Goal: Information Seeking & Learning: Learn about a topic

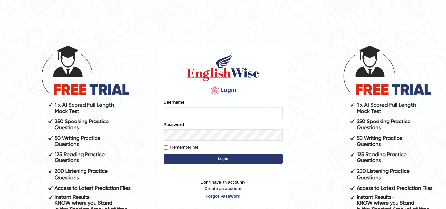
click at [171, 111] on input "Username" at bounding box center [223, 112] width 119 height 11
type input "Kirti_India"
click at [224, 159] on button "Login" at bounding box center [223, 159] width 119 height 10
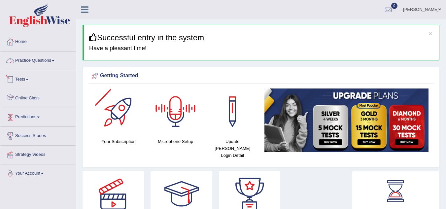
click at [37, 60] on link "Practice Questions" at bounding box center [37, 60] width 75 height 17
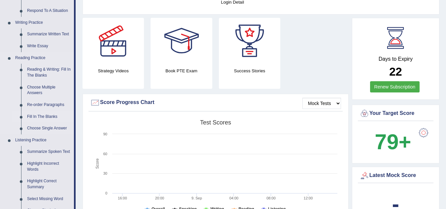
scroll to position [165, 0]
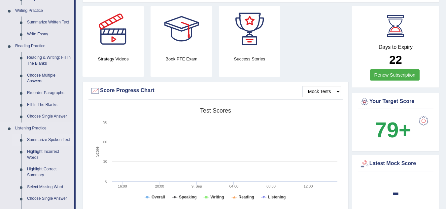
click at [53, 137] on link "Summarize Spoken Text" at bounding box center [49, 140] width 50 height 12
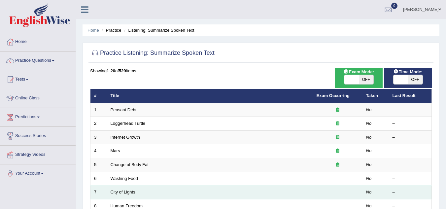
click at [122, 192] on link "City of Lights" at bounding box center [123, 192] width 25 height 5
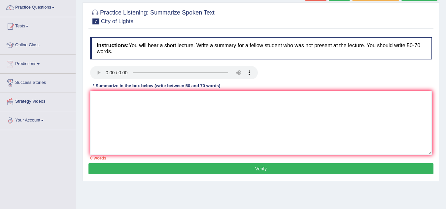
scroll to position [66, 0]
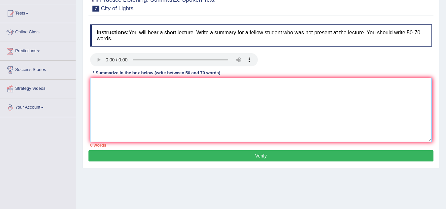
click at [101, 90] on textarea at bounding box center [261, 110] width 342 height 64
click at [99, 86] on textarea at bounding box center [261, 110] width 342 height 64
type textarea "C"
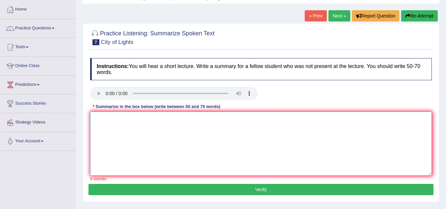
scroll to position [0, 0]
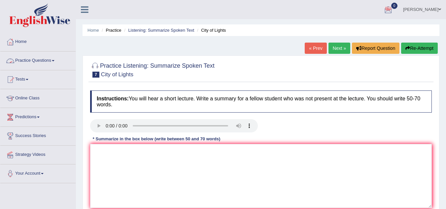
click at [55, 60] on span at bounding box center [53, 60] width 3 height 1
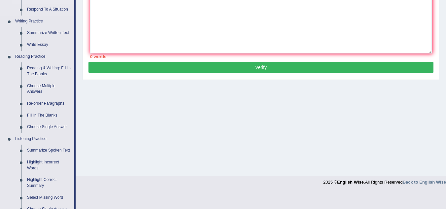
scroll to position [165, 0]
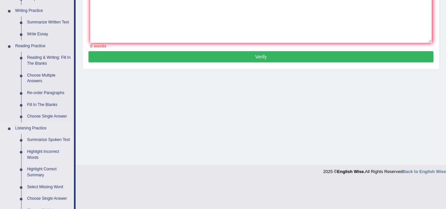
click at [51, 138] on link "Summarize Spoken Text" at bounding box center [49, 140] width 50 height 12
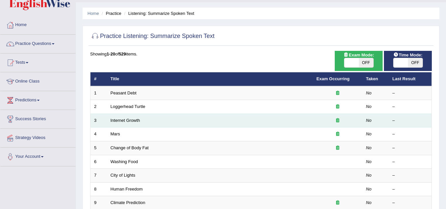
scroll to position [33, 0]
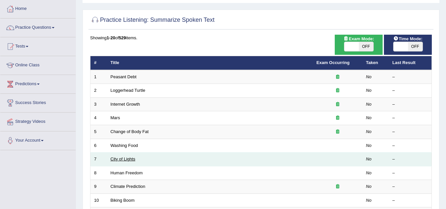
click at [122, 160] on link "City of Lights" at bounding box center [123, 159] width 25 height 5
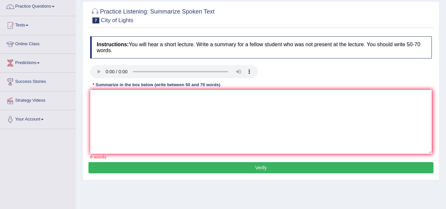
scroll to position [66, 0]
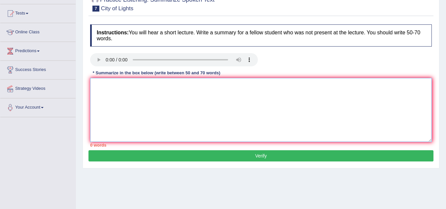
click at [102, 85] on textarea at bounding box center [261, 110] width 342 height 64
click at [98, 86] on textarea at bounding box center [261, 110] width 342 height 64
click at [103, 85] on textarea at bounding box center [261, 110] width 342 height 64
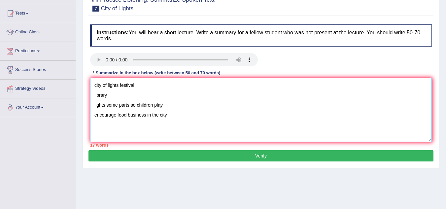
click at [95, 84] on textarea "city of lights festival library lights some parts so children play encourage fo…" at bounding box center [261, 110] width 342 height 64
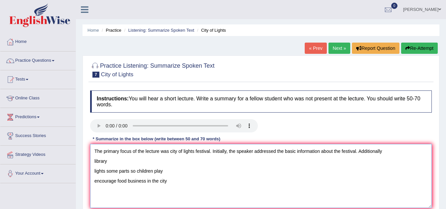
click at [383, 150] on textarea "The primary focus of the lecture was city of lights festival. Initially, the sp…" at bounding box center [261, 176] width 342 height 64
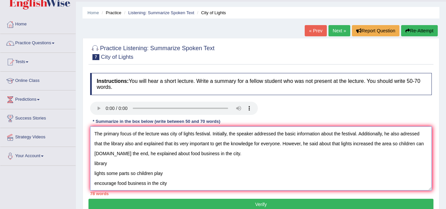
scroll to position [33, 0]
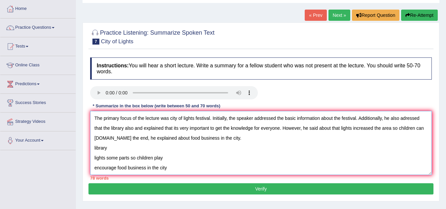
drag, startPoint x: 94, startPoint y: 149, endPoint x: 174, endPoint y: 176, distance: 85.1
click at [174, 176] on div "Instructions: You will hear a short lecture. Write a summary for a fellow stude…" at bounding box center [261, 118] width 345 height 129
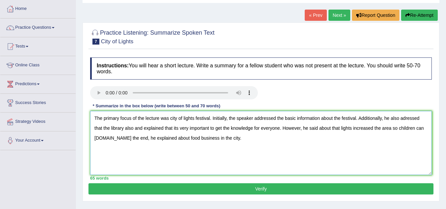
drag, startPoint x: 127, startPoint y: 138, endPoint x: 133, endPoint y: 140, distance: 6.1
click at [133, 140] on textarea "The primary focus of the lecture was city of lights festival. Initially, the sp…" at bounding box center [261, 143] width 342 height 64
click at [221, 140] on textarea "The primary focus of the lecture was city of lights festival. Initially, the sp…" at bounding box center [261, 143] width 342 height 64
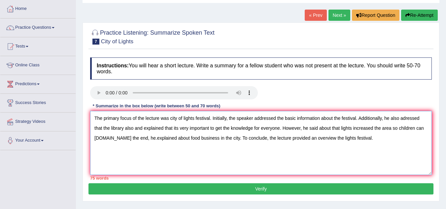
click at [332, 139] on textarea "The primary focus of the lecture was city of lights festival. Initially, the sp…" at bounding box center [261, 143] width 342 height 64
click at [309, 129] on textarea "The primary focus of the lecture was city of lights festival. Initially, the sp…" at bounding box center [261, 143] width 342 height 64
drag, startPoint x: 385, startPoint y: 118, endPoint x: 390, endPoint y: 118, distance: 4.6
click at [390, 118] on textarea "The primary focus of the lecture was city of lights festival. Initially, the sp…" at bounding box center [261, 143] width 342 height 64
click at [134, 138] on textarea "The primary focus of the lecture was city of lights festival. Initially, the sp…" at bounding box center [261, 143] width 342 height 64
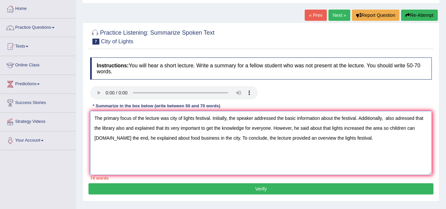
click at [155, 138] on textarea "The primary focus of the lecture was city of lights festival. Initially, the sp…" at bounding box center [261, 143] width 342 height 64
drag, startPoint x: 167, startPoint y: 139, endPoint x: 216, endPoint y: 138, distance: 49.2
click at [216, 138] on textarea "The primary focus of the lecture was city of lights festival. Initially, the sp…" at bounding box center [261, 143] width 342 height 64
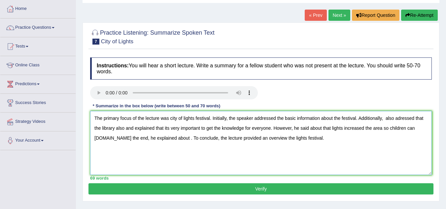
click at [302, 139] on textarea "The primary focus of the lecture was city of lights festival. Initially, the sp…" at bounding box center [261, 143] width 342 height 64
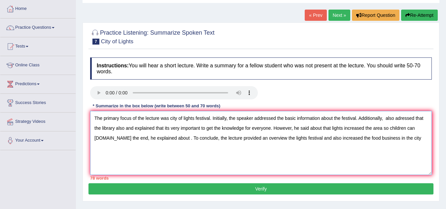
click at [170, 137] on textarea "The primary focus of the lecture was city of lights festival. Initially, the sp…" at bounding box center [261, 143] width 342 height 64
drag, startPoint x: 299, startPoint y: 138, endPoint x: 316, endPoint y: 139, distance: 16.5
click at [316, 139] on textarea "The primary focus of the lecture was city of lights festival. Initially, the sp…" at bounding box center [261, 143] width 342 height 64
click at [263, 138] on textarea "The primary focus of the lecture was city of lights festival. Initially, the sp…" at bounding box center [261, 143] width 342 height 64
drag, startPoint x: 304, startPoint y: 138, endPoint x: 312, endPoint y: 139, distance: 7.3
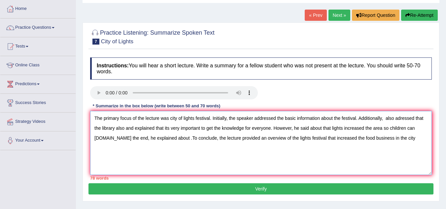
click at [312, 139] on textarea "The primary focus of the lecture was city of lights festival. Initially, the sp…" at bounding box center [261, 143] width 342 height 64
click at [391, 139] on textarea "The primary focus of the lecture was city of lights festival. Initially, the sp…" at bounding box center [261, 143] width 342 height 64
drag, startPoint x: 385, startPoint y: 118, endPoint x: 394, endPoint y: 119, distance: 8.6
click at [394, 119] on textarea "The primary focus of the lecture was city of lights festival. Initially, the sp…" at bounding box center [261, 143] width 342 height 64
click at [387, 118] on textarea "The primary focus of the lecture was city of lights festival. Initially, the sp…" at bounding box center [261, 143] width 342 height 64
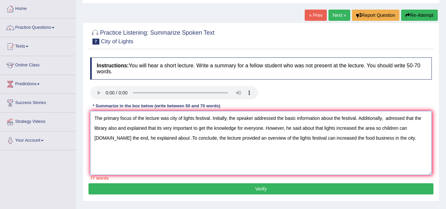
click at [386, 119] on textarea "The primary focus of the lecture was city of lights festival. Initially, the sp…" at bounding box center [261, 143] width 342 height 64
drag, startPoint x: 112, startPoint y: 138, endPoint x: 151, endPoint y: 140, distance: 39.7
click at [151, 140] on textarea "The primary focus of the lecture was city of lights festival. Initially, the sp…" at bounding box center [261, 143] width 342 height 64
click at [113, 139] on textarea "The primary focus of the lecture was city of lights festival. Initially, the sp…" at bounding box center [261, 143] width 342 height 64
click at [211, 163] on textarea "The primary focus of the lecture was city of lights festival. Initially, the sp…" at bounding box center [261, 143] width 342 height 64
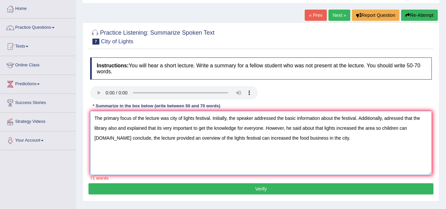
drag, startPoint x: 188, startPoint y: 137, endPoint x: 195, endPoint y: 137, distance: 6.3
click at [195, 137] on textarea "The primary focus of the lecture was city of lights festival. Initially, the sp…" at bounding box center [261, 143] width 342 height 64
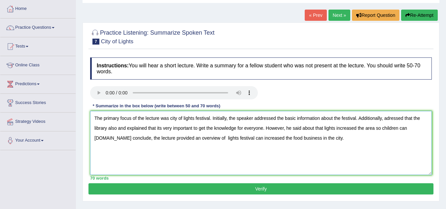
type textarea "The primary focus of the lecture was city of lights festival. Initially, the sp…"
click at [266, 189] on button "Verify" at bounding box center [261, 188] width 345 height 11
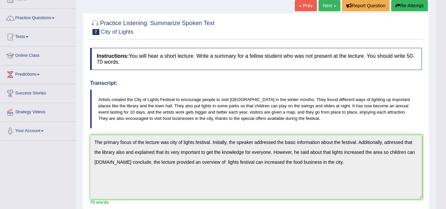
scroll to position [0, 0]
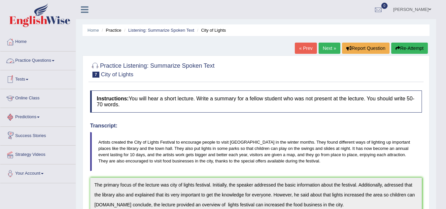
click at [55, 59] on link "Practice Questions" at bounding box center [37, 60] width 75 height 17
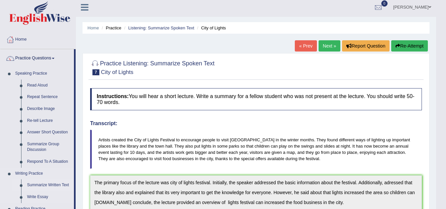
scroll to position [198, 0]
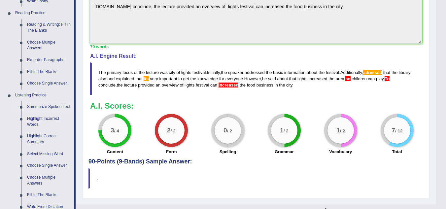
click at [49, 107] on link "Summarize Spoken Text" at bounding box center [49, 107] width 50 height 12
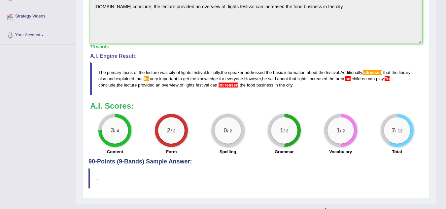
scroll to position [86, 0]
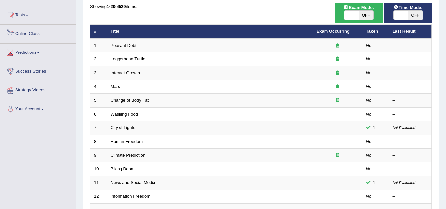
scroll to position [66, 0]
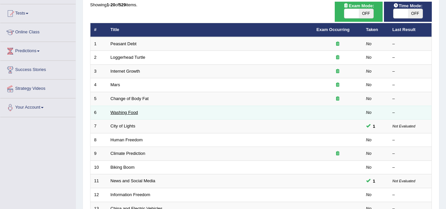
click at [136, 111] on link "Washing Food" at bounding box center [124, 112] width 27 height 5
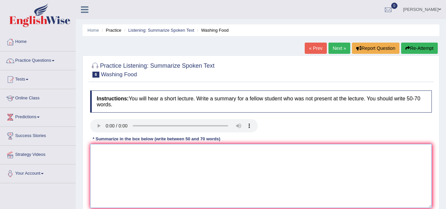
click at [107, 151] on textarea at bounding box center [261, 176] width 342 height 64
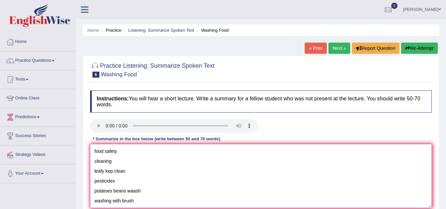
click at [94, 150] on textarea "food safety cleaning leafy kep clean pesticides potatoes beans waash washing wi…" at bounding box center [261, 176] width 342 height 64
click at [97, 152] on textarea "food safety cleaning leafy kep clean pesticides potatoes beans waash washing wi…" at bounding box center [261, 176] width 342 height 64
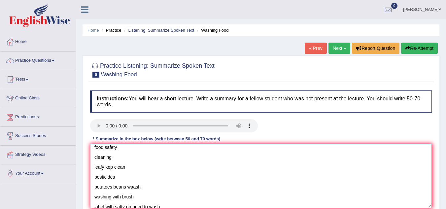
scroll to position [33, 0]
drag, startPoint x: 95, startPoint y: 157, endPoint x: 123, endPoint y: 185, distance: 40.0
click at [123, 185] on textarea "The primary focus of the lecture was foosd safty measures. Initially, the speak…" at bounding box center [261, 176] width 342 height 64
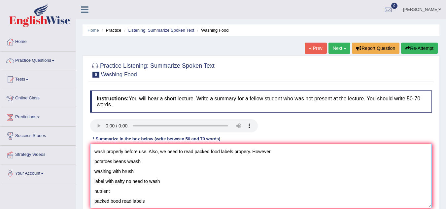
scroll to position [30, 0]
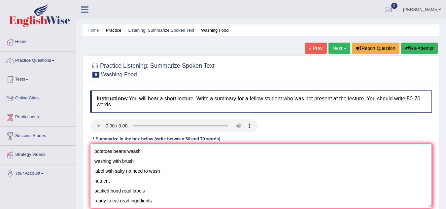
drag, startPoint x: 93, startPoint y: 151, endPoint x: 169, endPoint y: 175, distance: 79.1
click at [169, 175] on textarea "The primary focus of the lecture was foosd safty measures. Initially, the speak…" at bounding box center [261, 176] width 342 height 64
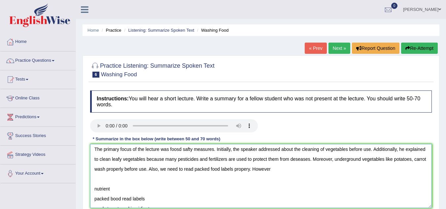
scroll to position [0, 0]
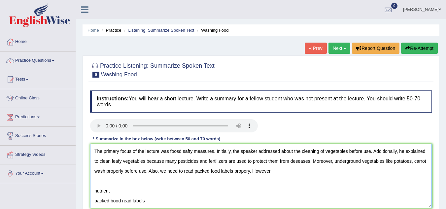
drag, startPoint x: 287, startPoint y: 172, endPoint x: 322, endPoint y: 176, distance: 34.6
click at [322, 176] on textarea "The primary focus of the lecture was foosd safty measures. Initially, the speak…" at bounding box center [261, 176] width 342 height 64
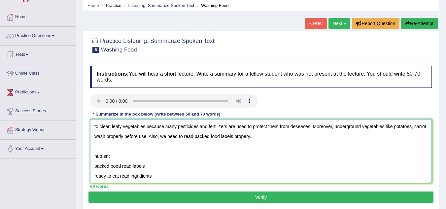
scroll to position [66, 0]
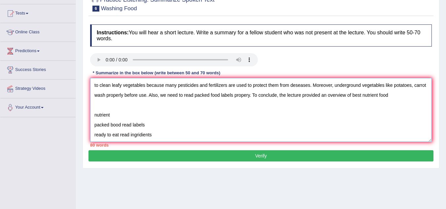
drag, startPoint x: 93, startPoint y: 115, endPoint x: 160, endPoint y: 140, distance: 71.6
click at [160, 140] on textarea "The primary focus of the lecture was foosd safty measures. Initially, the speak…" at bounding box center [261, 110] width 342 height 64
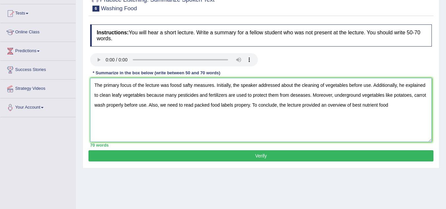
scroll to position [0, 0]
click at [389, 106] on textarea "The primary focus of the lecture was foosd safty measures. Initially, the speak…" at bounding box center [261, 110] width 342 height 64
type textarea "The primary focus of the lecture was foosd safty measures. Initially, the speak…"
click at [267, 156] on button "Verify" at bounding box center [261, 155] width 345 height 11
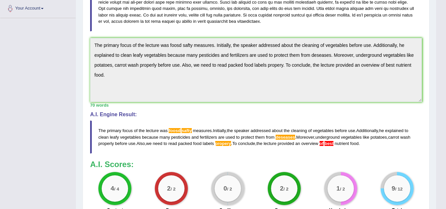
scroll to position [198, 0]
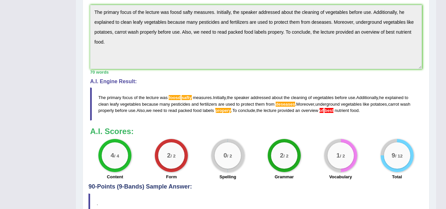
click at [288, 105] on span "deseases" at bounding box center [285, 104] width 19 height 5
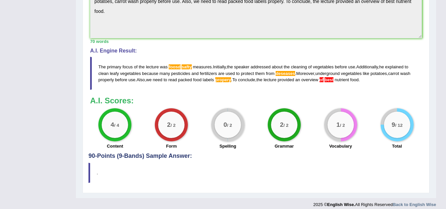
scroll to position [235, 0]
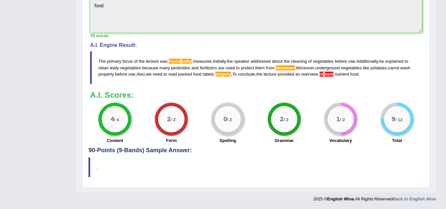
click at [287, 69] on span "deseases" at bounding box center [285, 67] width 19 height 5
click at [324, 74] on span "of" at bounding box center [322, 74] width 4 height 5
click at [331, 74] on span "best" at bounding box center [329, 74] width 9 height 5
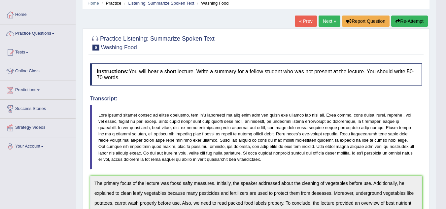
scroll to position [0, 0]
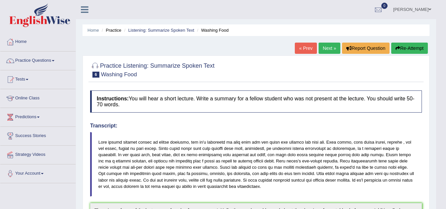
click at [323, 49] on link "Next »" at bounding box center [330, 48] width 22 height 11
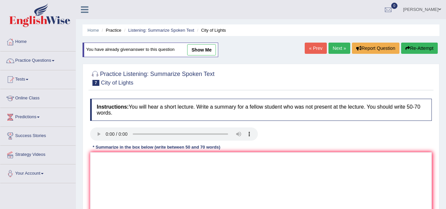
click at [336, 50] on link "Next »" at bounding box center [340, 48] width 22 height 11
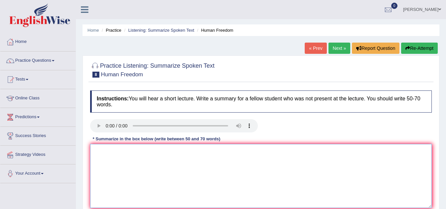
click at [109, 155] on textarea at bounding box center [261, 176] width 342 height 64
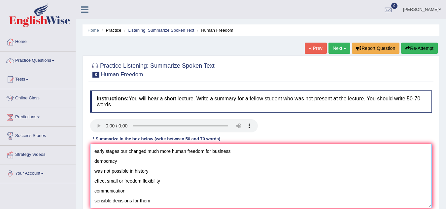
click at [95, 151] on textarea "early stages our changed much more human freedom for business democracy was not…" at bounding box center [261, 176] width 342 height 64
drag, startPoint x: 204, startPoint y: 151, endPoint x: 213, endPoint y: 153, distance: 8.8
click at [213, 153] on textarea "The primary focus of the lecture was the early stages our changed much more hum…" at bounding box center [261, 176] width 342 height 64
click at [308, 151] on textarea "The primary focus of the lecture was the early stages changed much more human f…" at bounding box center [261, 176] width 342 height 64
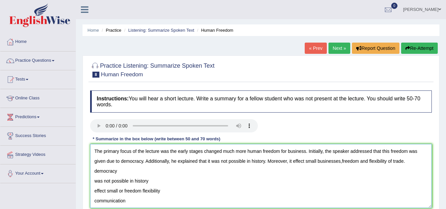
drag, startPoint x: 94, startPoint y: 171, endPoint x: 163, endPoint y: 194, distance: 73.3
click at [163, 194] on textarea "The primary focus of the lecture was the early stages changed much more human f…" at bounding box center [261, 176] width 342 height 64
click at [95, 182] on textarea "The primary focus of the lecture was the early stages changed much more human f…" at bounding box center [261, 176] width 342 height 64
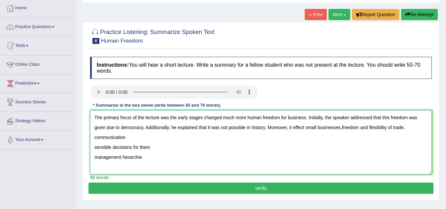
scroll to position [33, 0]
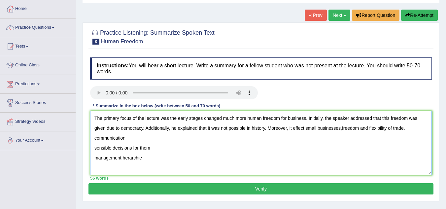
click at [410, 129] on textarea "The primary focus of the lecture was the early stages changed much more human f…" at bounding box center [261, 143] width 342 height 64
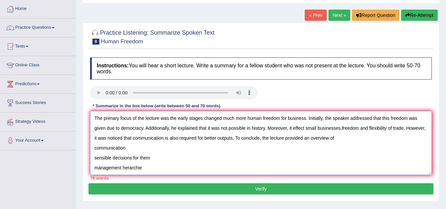
drag, startPoint x: 95, startPoint y: 146, endPoint x: 135, endPoint y: 152, distance: 40.7
click at [135, 152] on textarea "The primary focus of the lecture was the early stages changed much more human f…" at bounding box center [261, 143] width 342 height 64
drag, startPoint x: 95, startPoint y: 158, endPoint x: 154, endPoint y: 160, distance: 58.5
click at [154, 160] on textarea "The primary focus of the lecture was the early stages changed much more human f…" at bounding box center [261, 143] width 342 height 64
click at [337, 137] on textarea "The primary focus of the lecture was the early stages changed much more human f…" at bounding box center [261, 143] width 342 height 64
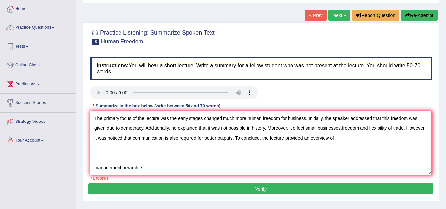
paste textarea "sensible decisions for them"
drag, startPoint x: 381, startPoint y: 139, endPoint x: 396, endPoint y: 141, distance: 15.0
click at [396, 141] on textarea "The primary focus of the lecture was the early stages changed much more human f…" at bounding box center [261, 143] width 342 height 64
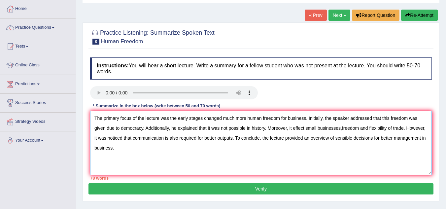
scroll to position [10, 0]
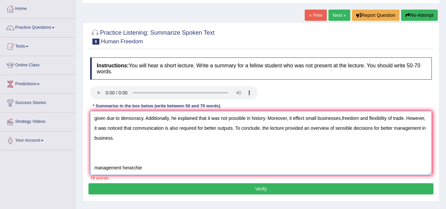
drag, startPoint x: 93, startPoint y: 166, endPoint x: 153, endPoint y: 172, distance: 60.2
click at [153, 172] on textarea "The primary focus of the lecture was the early stages changed much more human f…" at bounding box center [261, 143] width 342 height 64
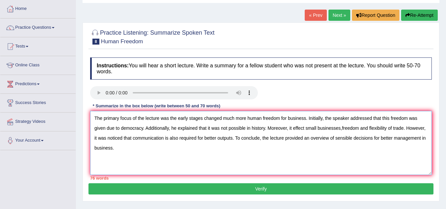
scroll to position [0, 0]
drag, startPoint x: 256, startPoint y: 137, endPoint x: 274, endPoint y: 149, distance: 21.4
click at [274, 149] on textarea "The primary focus of the lecture was the early stages changed much more human f…" at bounding box center [261, 143] width 342 height 64
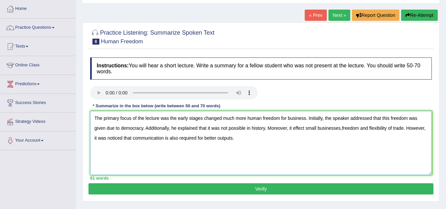
click at [237, 139] on textarea "The primary focus of the lecture was the early stages changed much more human f…" at bounding box center [261, 143] width 342 height 64
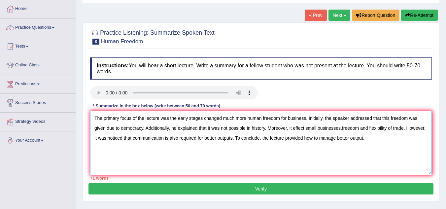
drag, startPoint x: 320, startPoint y: 137, endPoint x: 335, endPoint y: 140, distance: 15.8
click at [335, 140] on textarea "The primary focus of the lecture was the early stages changed much more human f…" at bounding box center [261, 143] width 342 height 64
drag, startPoint x: 325, startPoint y: 118, endPoint x: 349, endPoint y: 119, distance: 24.8
click at [349, 119] on textarea "The primary focus of the lecture was the early stages changed much more human f…" at bounding box center [261, 143] width 342 height 64
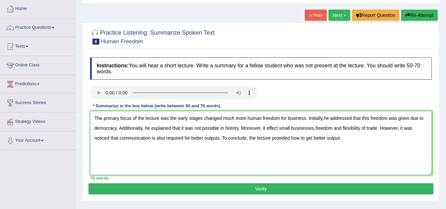
type textarea "The primary focus of the lecture was the early stages changed much more human f…"
click at [260, 188] on button "Verify" at bounding box center [261, 188] width 345 height 11
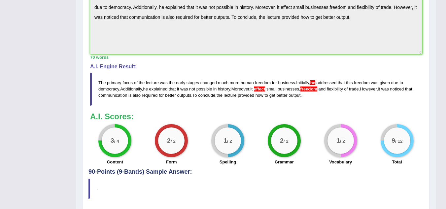
scroll to position [189, 0]
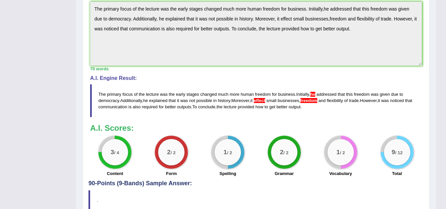
drag, startPoint x: 100, startPoint y: 94, endPoint x: 137, endPoint y: 101, distance: 37.7
click at [137, 101] on blockquote "The primary focus of the lecture was the early stages changed much more human f…" at bounding box center [256, 100] width 332 height 33
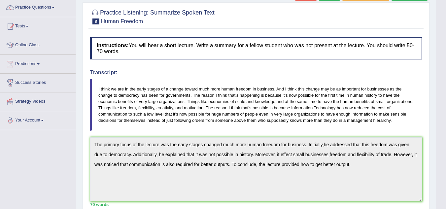
scroll to position [0, 0]
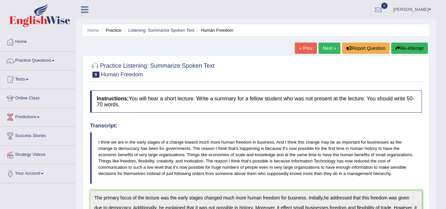
click at [405, 49] on button "Re-Attempt" at bounding box center [410, 48] width 37 height 11
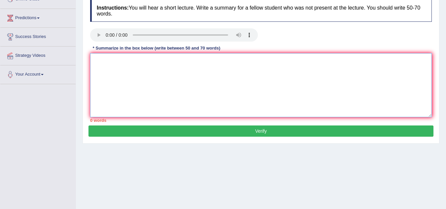
click at [99, 61] on textarea at bounding box center [261, 85] width 342 height 64
paste textarea "The primary focus of the lecture was the early stages changed much more human f…"
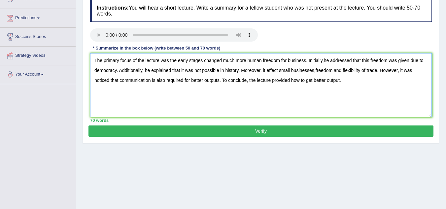
click at [324, 59] on textarea "The primary focus of the lecture was the early stages changed much more human f…" at bounding box center [261, 85] width 342 height 64
click at [315, 70] on textarea "The primary focus of the lecture was the early stages changed much more human f…" at bounding box center [261, 85] width 342 height 64
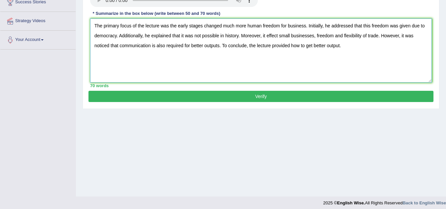
scroll to position [138, 0]
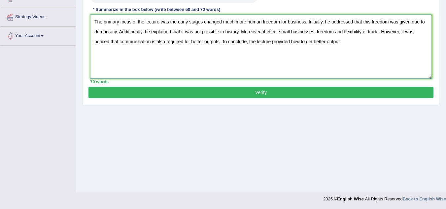
type textarea "The primary focus of the lecture was the early stages changed much more human f…"
click at [257, 93] on button "Verify" at bounding box center [261, 92] width 345 height 11
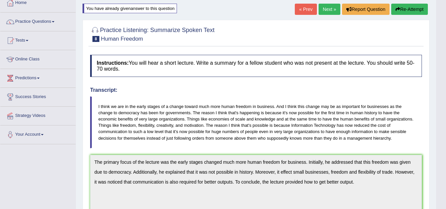
scroll to position [39, 0]
click at [415, 9] on button "Re-Attempt" at bounding box center [410, 9] width 37 height 11
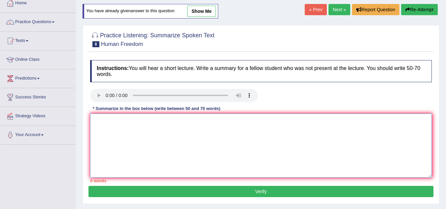
paste textarea "The primary focus of the lecture was the early stages changed much more human f…"
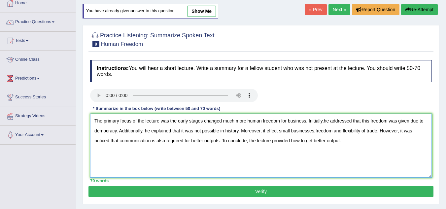
click at [315, 131] on textarea "The primary focus of the lecture was the early stages changed much more human f…" at bounding box center [261, 146] width 342 height 64
click at [324, 121] on textarea "The primary focus of the lecture was the early stages changed much more human f…" at bounding box center [261, 146] width 342 height 64
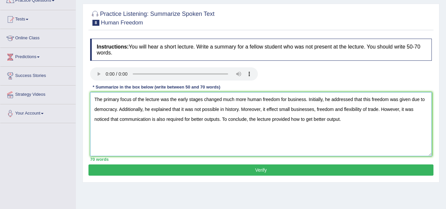
scroll to position [72, 0]
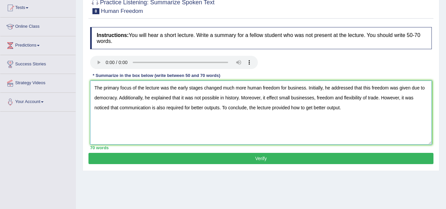
click at [278, 98] on textarea "The primary focus of the lecture was the early stages changed much more human f…" at bounding box center [261, 113] width 342 height 64
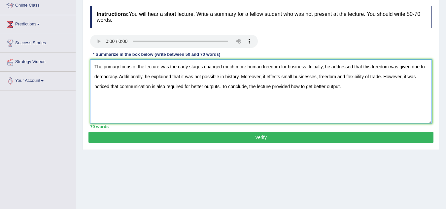
scroll to position [105, 0]
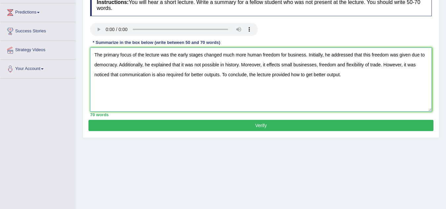
type textarea "The primary focus of the lecture was the early stages changed much more human f…"
click at [269, 127] on button "Verify" at bounding box center [261, 125] width 345 height 11
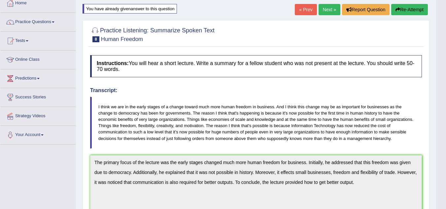
scroll to position [0, 0]
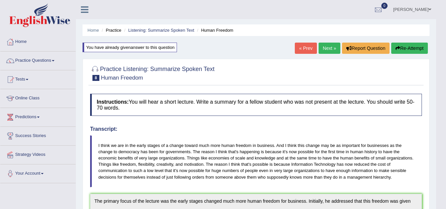
click at [55, 61] on span at bounding box center [53, 60] width 3 height 1
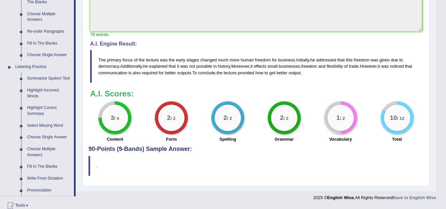
scroll to position [228, 0]
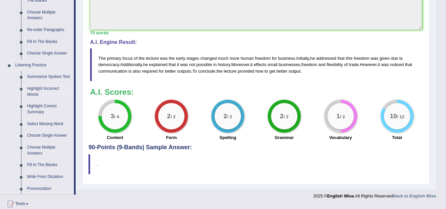
click at [45, 89] on link "Highlight Incorrect Words" at bounding box center [49, 92] width 50 height 18
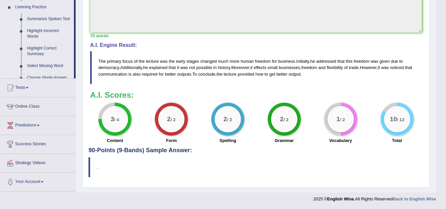
scroll to position [225, 0]
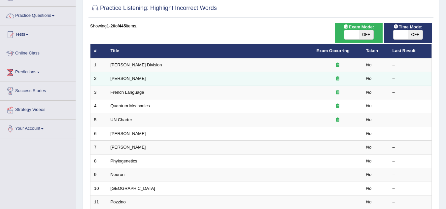
scroll to position [66, 0]
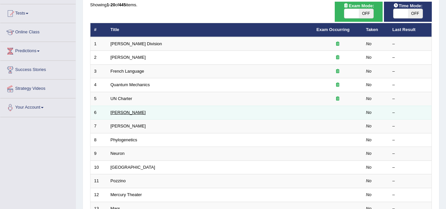
click at [118, 112] on link "[PERSON_NAME]" at bounding box center [128, 112] width 35 height 5
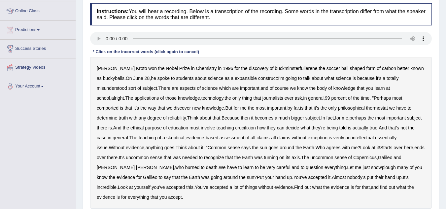
scroll to position [99, 0]
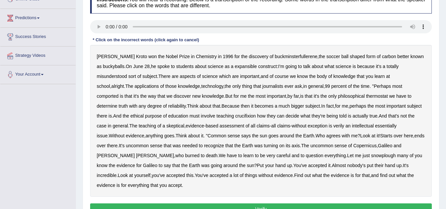
click at [235, 66] on b "expansible" at bounding box center [246, 66] width 22 height 5
click at [119, 94] on b "comported" at bounding box center [108, 96] width 22 height 5
click at [367, 96] on b "thermostat" at bounding box center [378, 96] width 22 height 5
click at [236, 117] on b "crucifixion" at bounding box center [246, 115] width 20 height 5
click at [334, 126] on b "verily" at bounding box center [339, 125] width 11 height 5
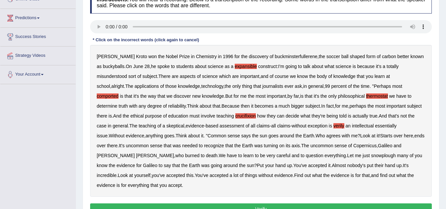
click at [371, 157] on b "snowplough" at bounding box center [383, 155] width 25 height 5
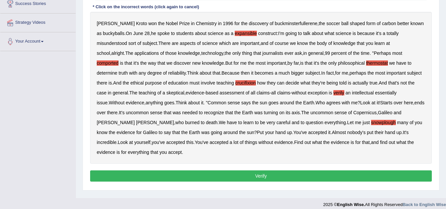
click at [260, 171] on button "Verify" at bounding box center [261, 176] width 342 height 11
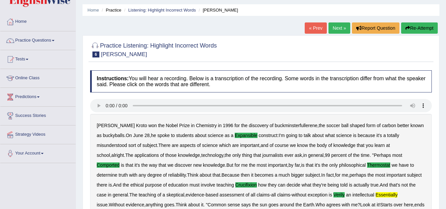
scroll to position [0, 0]
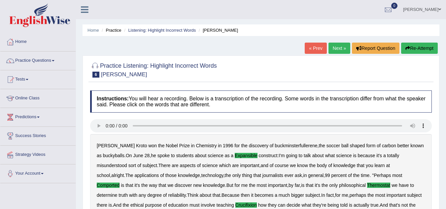
click at [336, 49] on link "Next »" at bounding box center [340, 48] width 22 height 11
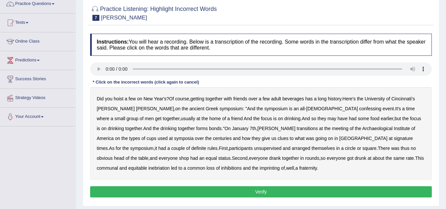
scroll to position [66, 0]
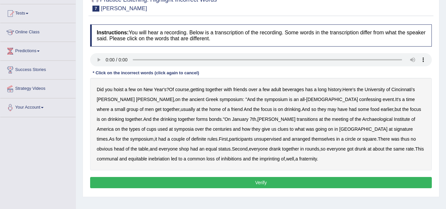
click at [360, 99] on b "confessing" at bounding box center [371, 99] width 22 height 5
click at [297, 121] on b "transitions" at bounding box center [307, 119] width 21 height 5
click at [394, 129] on b "signature" at bounding box center [403, 129] width 19 height 5
click at [260, 160] on b "imprinting" at bounding box center [270, 158] width 20 height 5
click at [250, 181] on button "Verify" at bounding box center [261, 182] width 342 height 11
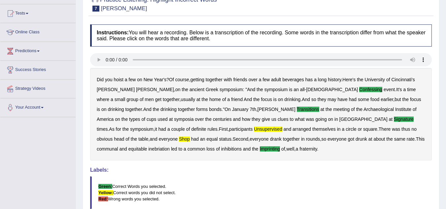
scroll to position [0, 0]
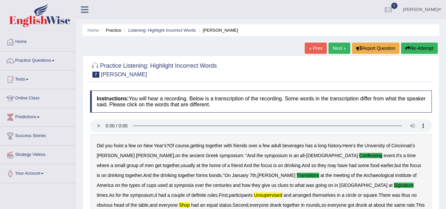
click at [335, 47] on link "Next »" at bounding box center [340, 48] width 22 height 11
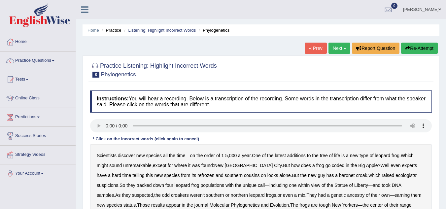
click at [332, 167] on b "coded" at bounding box center [338, 165] width 13 height 5
click at [198, 176] on b "refrozen" at bounding box center [206, 175] width 17 height 5
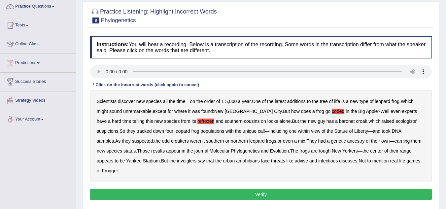
scroll to position [66, 0]
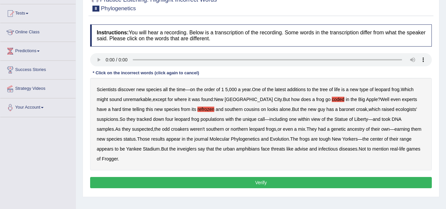
click at [177, 147] on b "inveiglers" at bounding box center [186, 148] width 19 height 5
click at [295, 150] on b "advise" at bounding box center [301, 148] width 13 height 5
click at [260, 177] on button "Verify" at bounding box center [261, 182] width 342 height 11
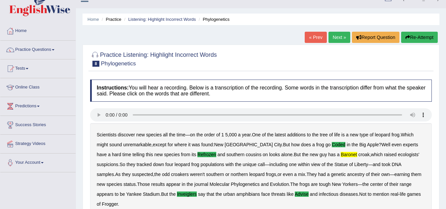
scroll to position [0, 0]
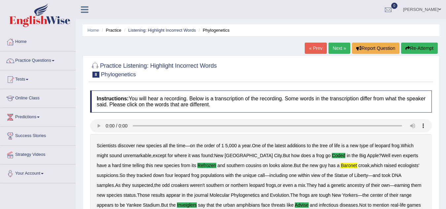
click at [336, 49] on link "Next »" at bounding box center [340, 48] width 22 height 11
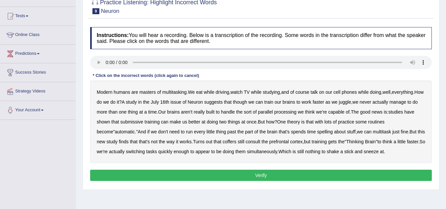
scroll to position [66, 0]
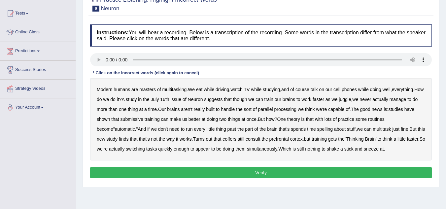
click at [136, 110] on b "thing" at bounding box center [133, 109] width 10 height 5
click at [128, 119] on b "submissive" at bounding box center [132, 119] width 23 height 5
click at [378, 119] on b "routines" at bounding box center [376, 119] width 17 height 5
click at [374, 128] on b "multitask" at bounding box center [382, 129] width 18 height 5
click at [272, 140] on b "prefrontal" at bounding box center [279, 138] width 19 height 5
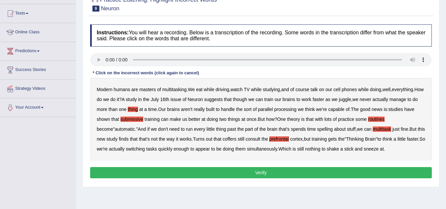
click at [270, 138] on b "prefrontal" at bounding box center [279, 138] width 19 height 5
click at [262, 173] on button "Verify" at bounding box center [261, 172] width 342 height 11
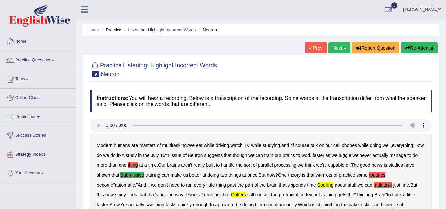
scroll to position [0, 0]
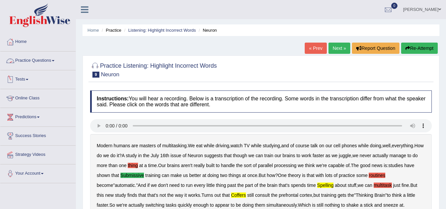
click at [43, 61] on link "Practice Questions" at bounding box center [37, 60] width 75 height 17
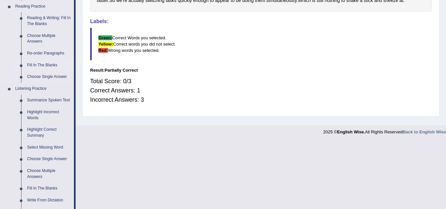
scroll to position [231, 0]
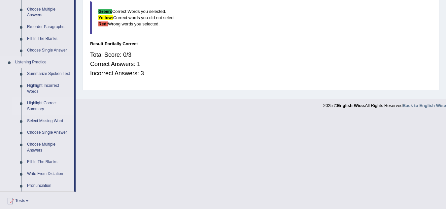
click at [43, 102] on link "Highlight Correct Summary" at bounding box center [49, 106] width 50 height 18
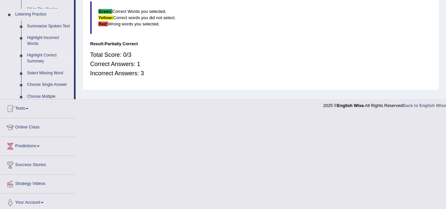
scroll to position [169, 0]
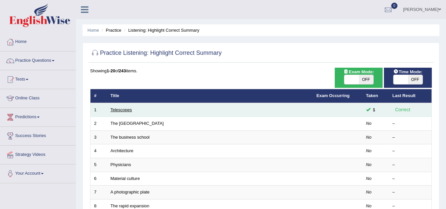
click at [117, 108] on link "Telescopes" at bounding box center [121, 109] width 21 height 5
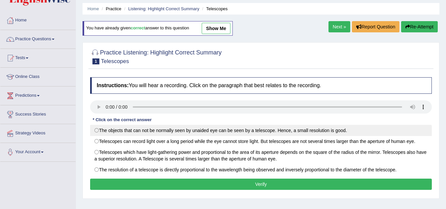
scroll to position [33, 0]
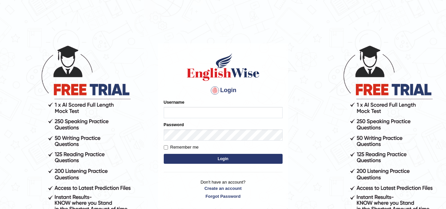
click at [173, 110] on input "Username" at bounding box center [223, 112] width 119 height 11
type input "Kirti_India"
click at [314, 98] on body "Login Please fix the following errors: Username Kirti_India Password Remember m…" at bounding box center [223, 126] width 446 height 209
